Goal: Transaction & Acquisition: Purchase product/service

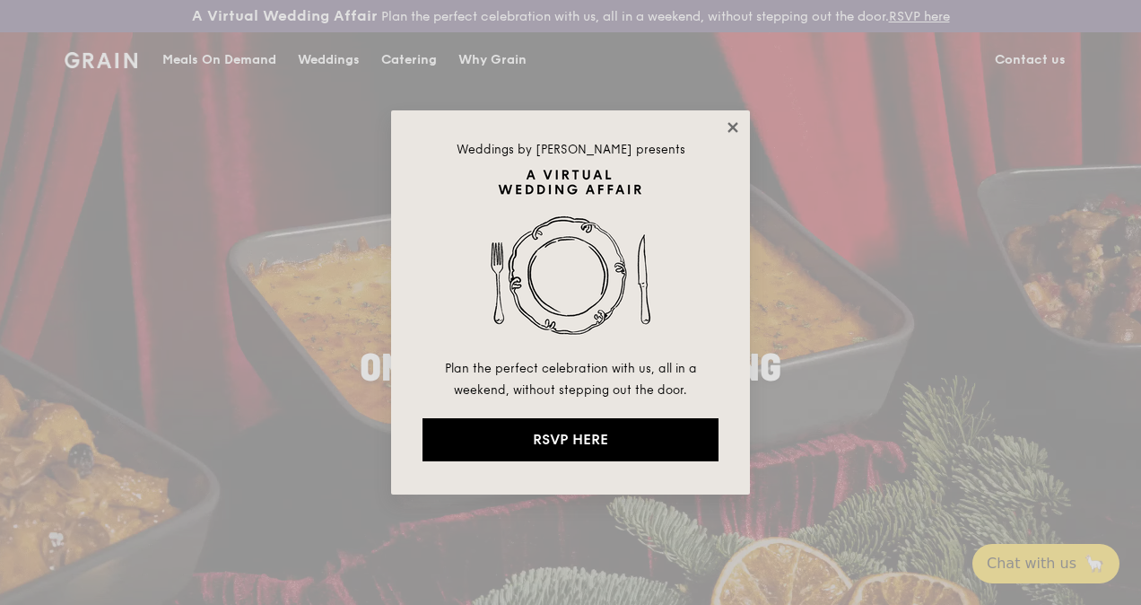
click at [738, 129] on icon at bounding box center [733, 127] width 16 height 16
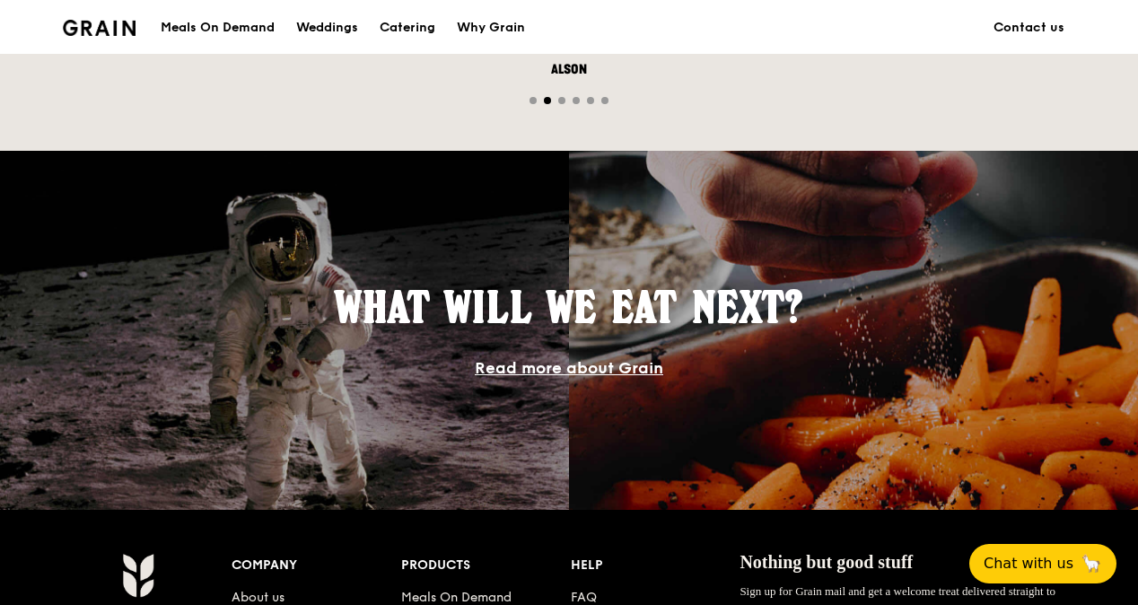
scroll to position [807, 0]
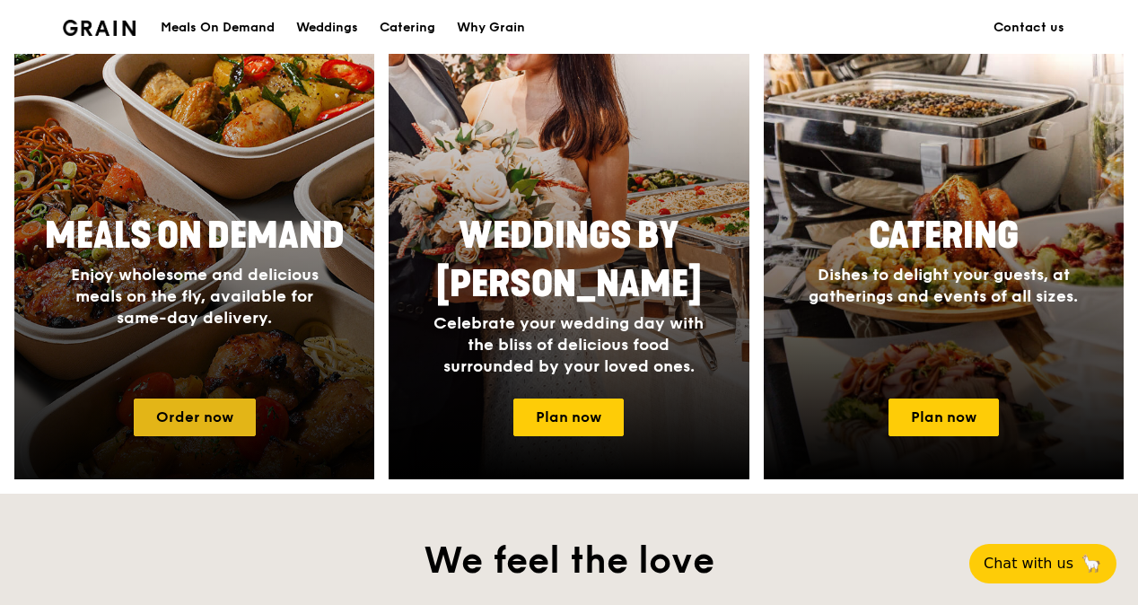
click at [225, 416] on link "Order now" at bounding box center [195, 417] width 122 height 38
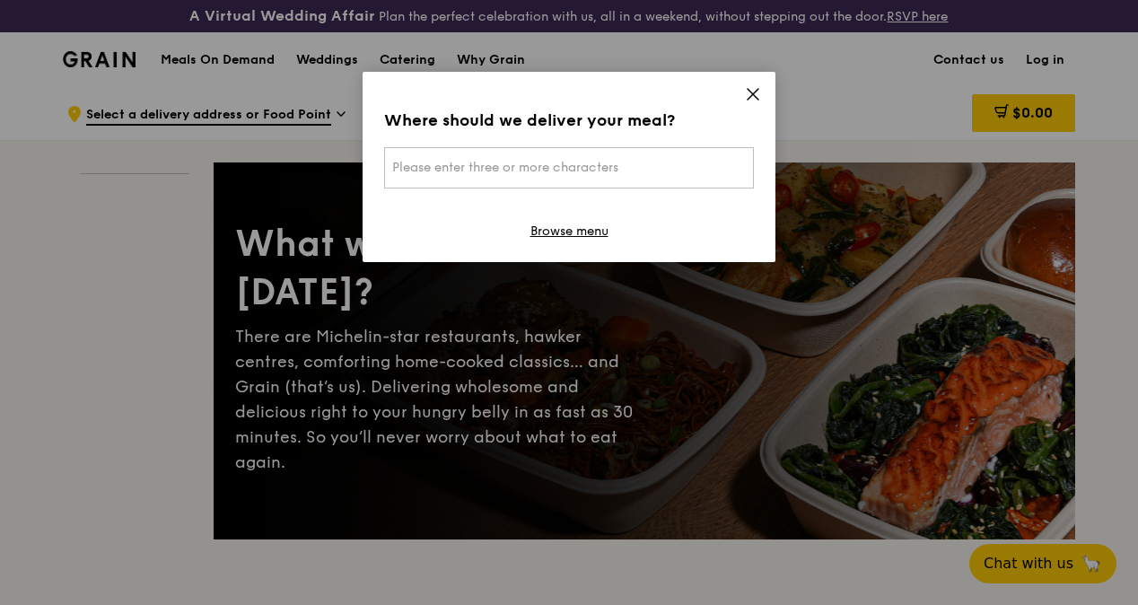
scroll to position [90, 0]
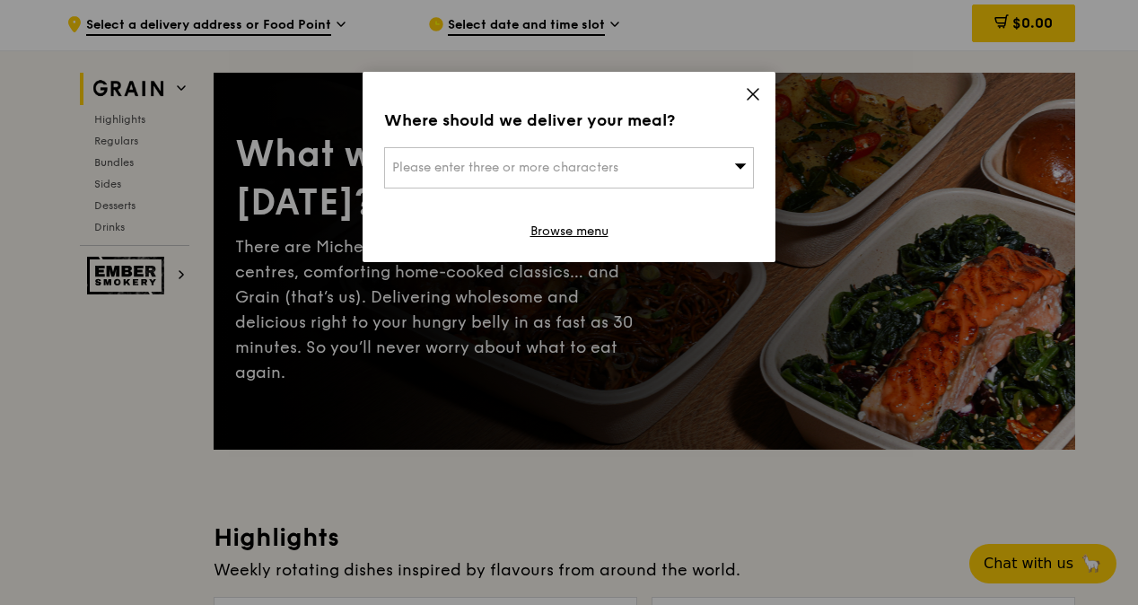
click at [752, 94] on icon at bounding box center [752, 94] width 11 height 11
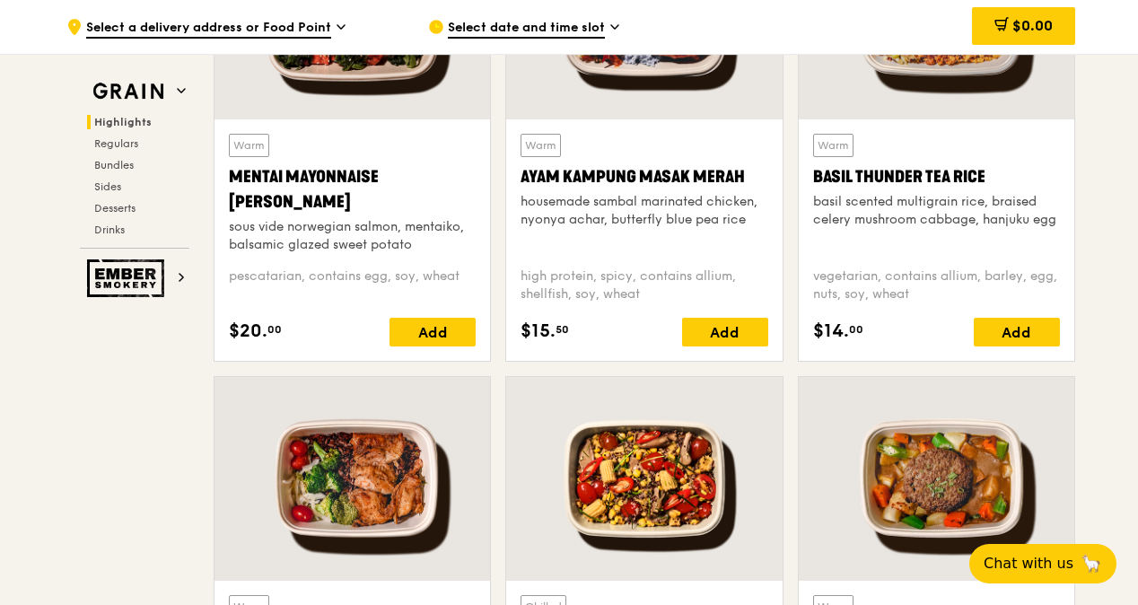
scroll to position [1166, 0]
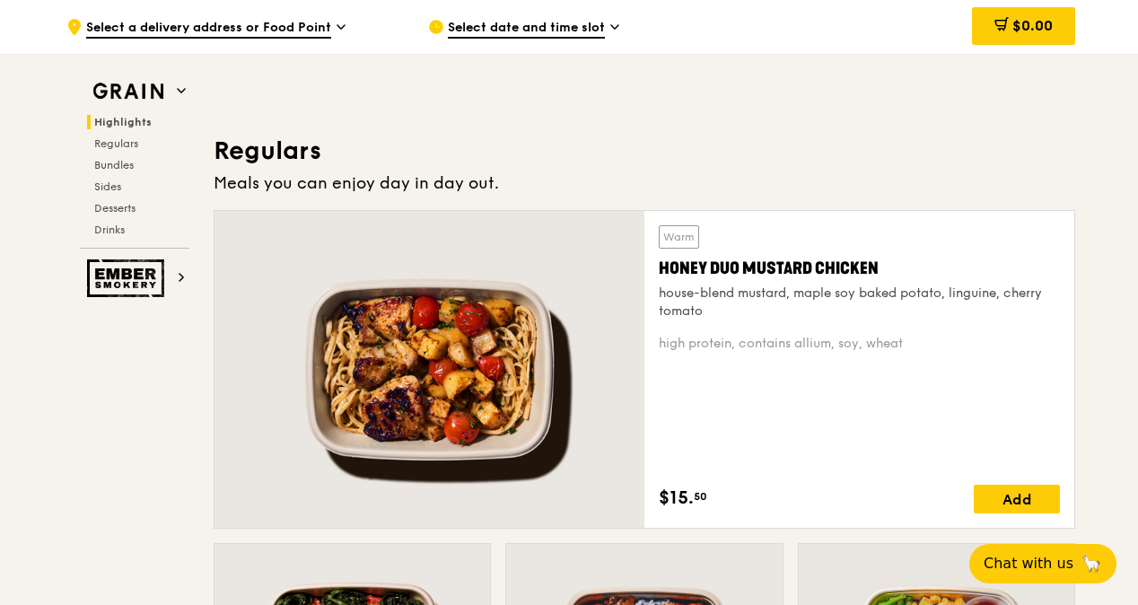
click at [466, 444] on div at bounding box center [429, 369] width 430 height 317
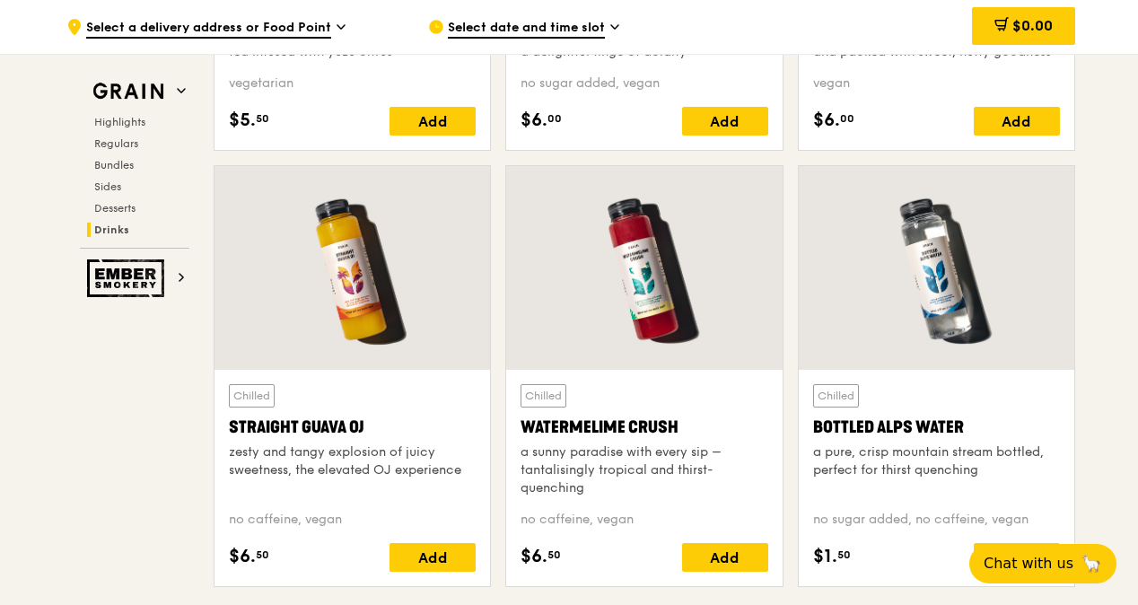
scroll to position [7160, 0]
